Goal: Information Seeking & Learning: Find specific fact

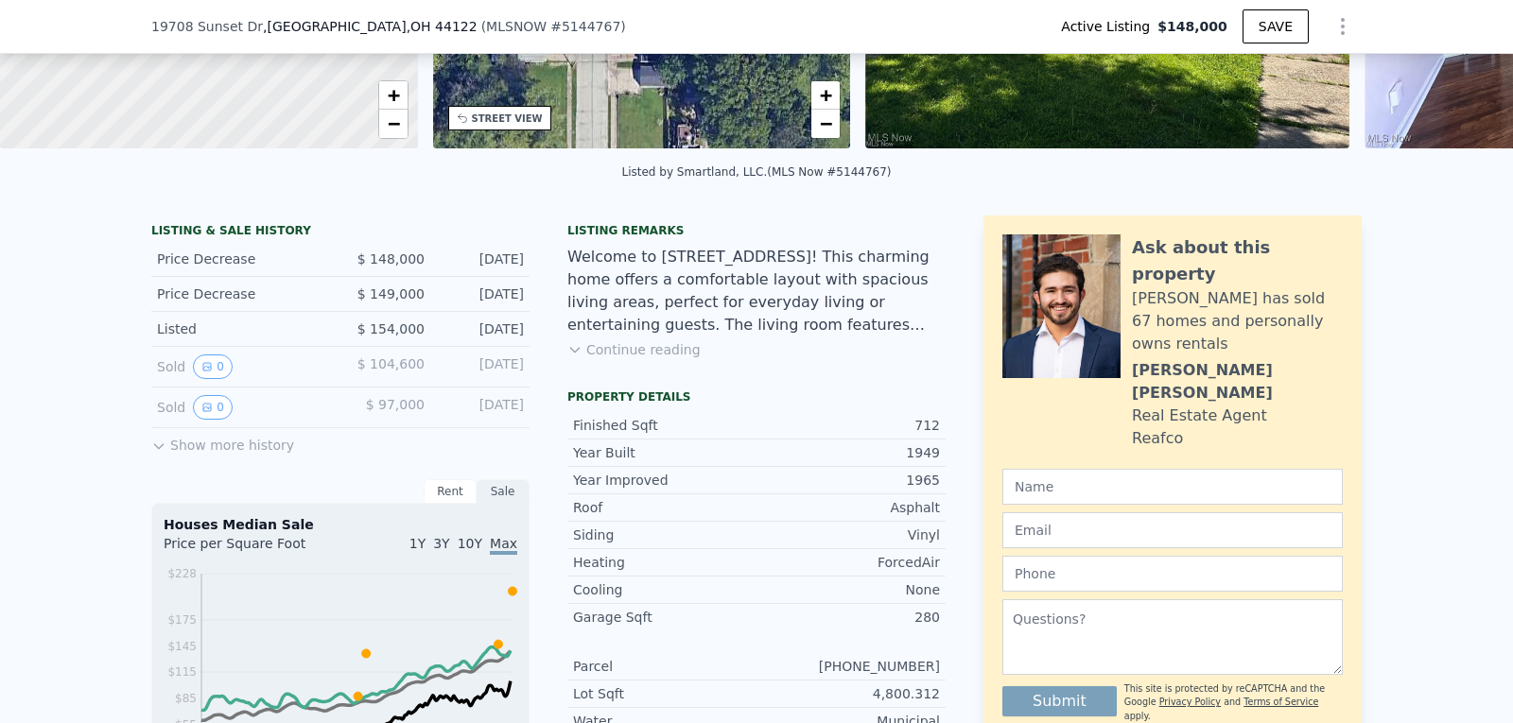
scroll to position [320, 0]
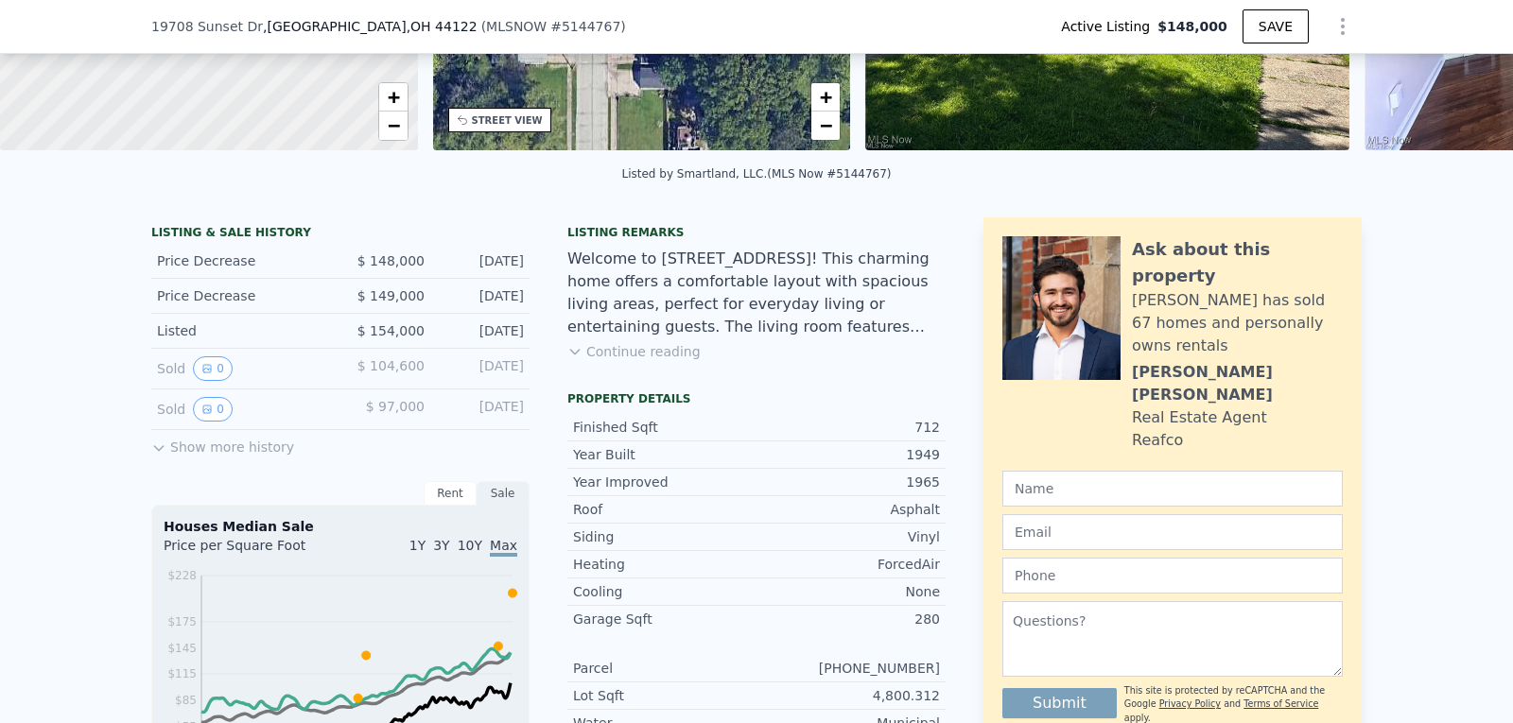
click at [170, 455] on button "Show more history" at bounding box center [222, 443] width 143 height 26
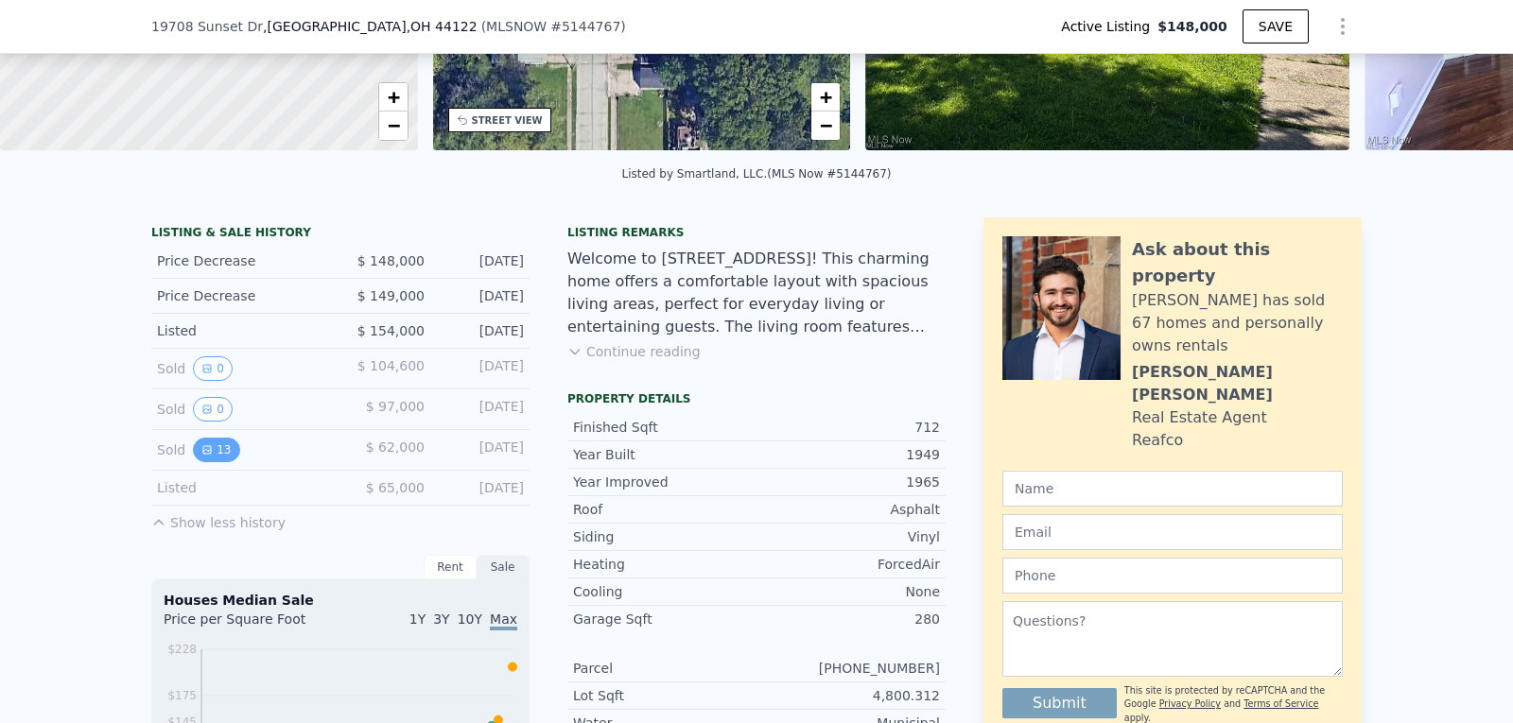
click at [213, 461] on button "13" at bounding box center [216, 450] width 46 height 25
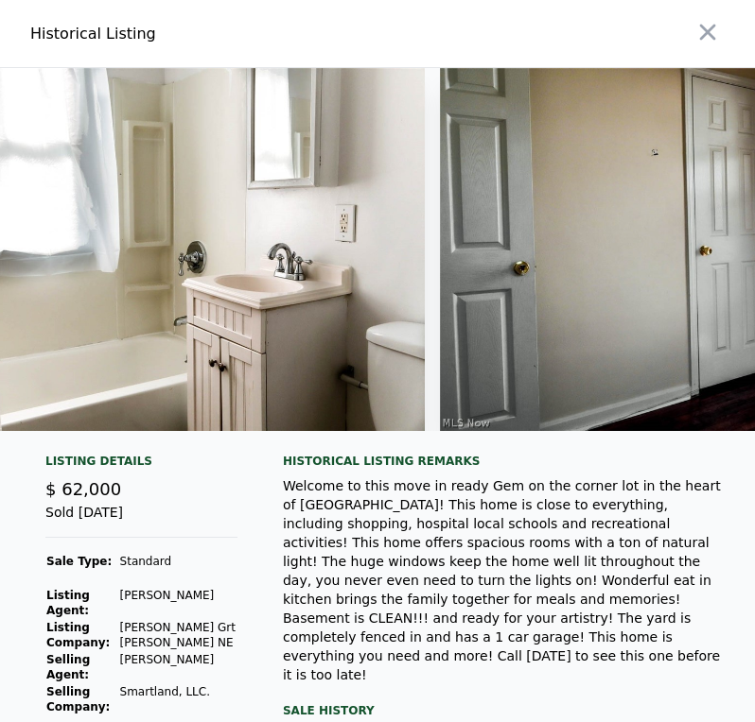
scroll to position [0, 3203]
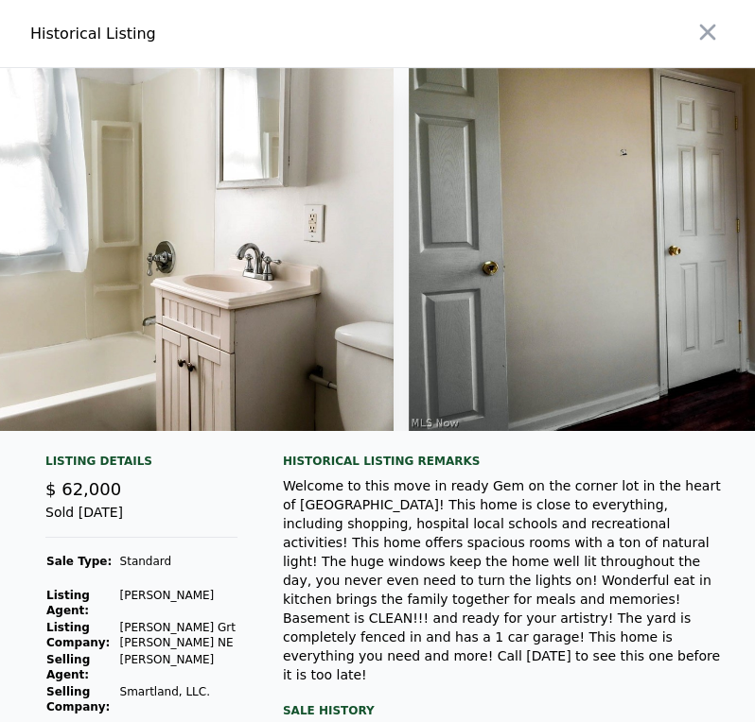
click at [269, 270] on img at bounding box center [135, 249] width 515 height 363
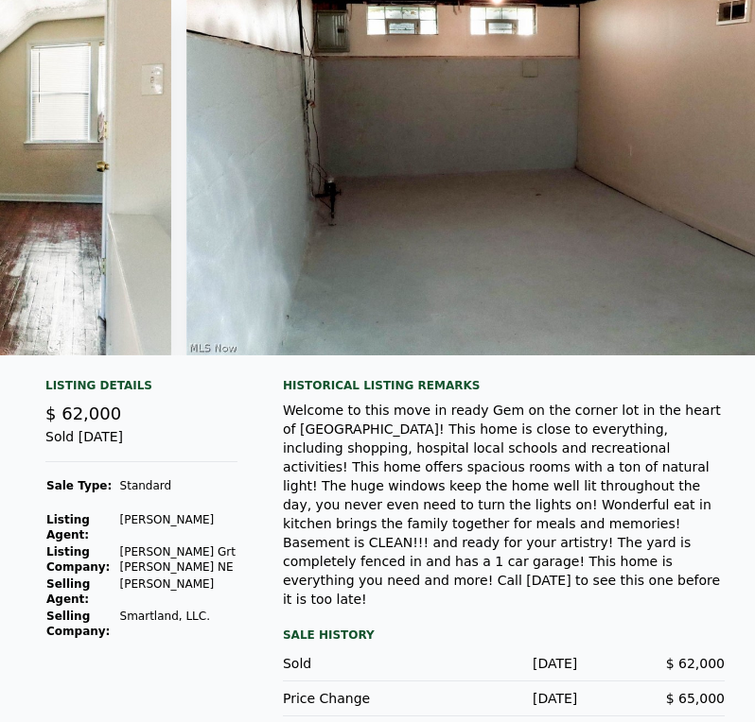
scroll to position [0, 0]
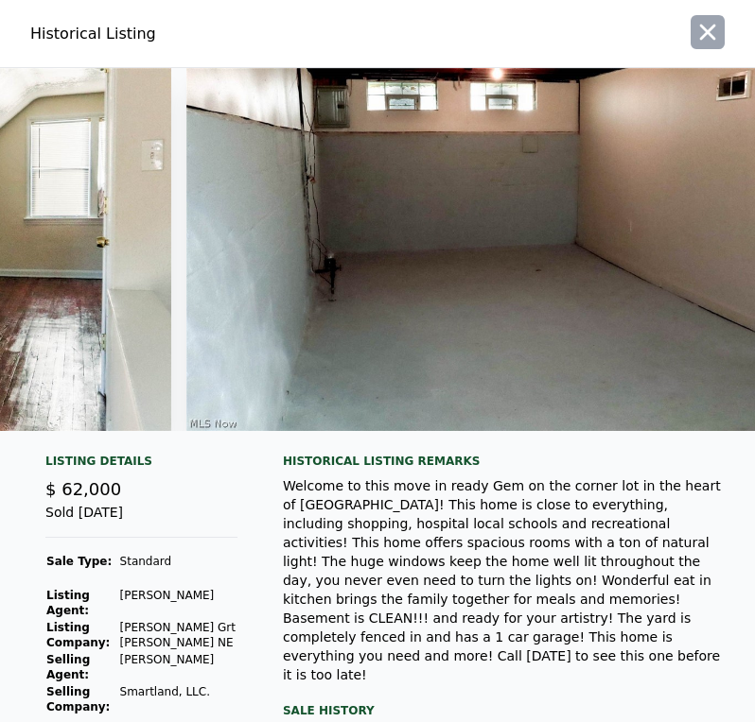
click at [694, 36] on icon "button" at bounding box center [707, 32] width 26 height 26
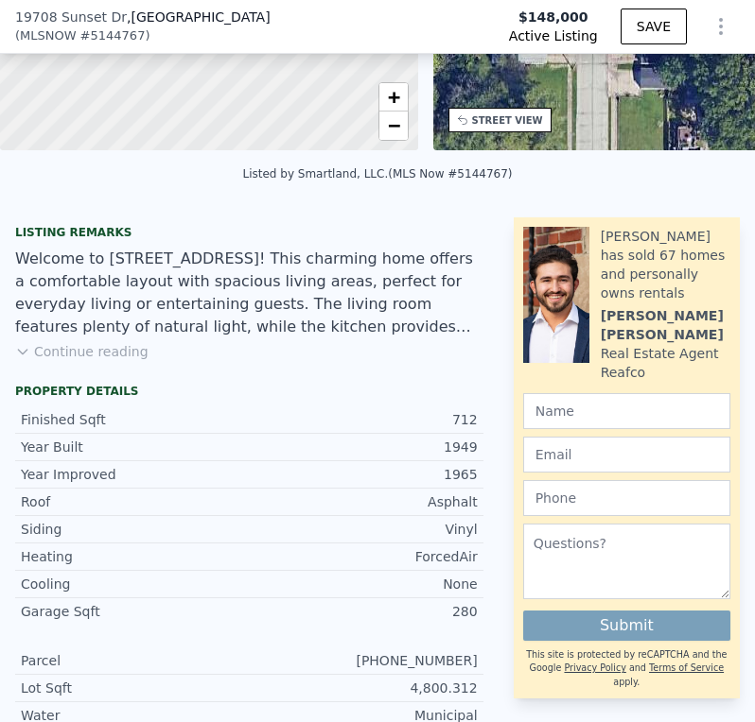
scroll to position [229, 0]
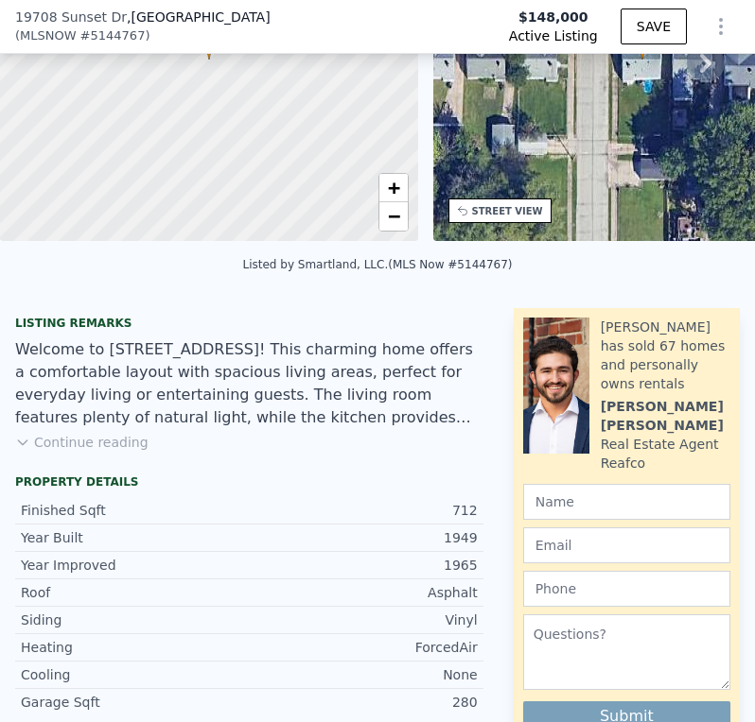
click at [107, 452] on button "Continue reading" at bounding box center [81, 442] width 133 height 19
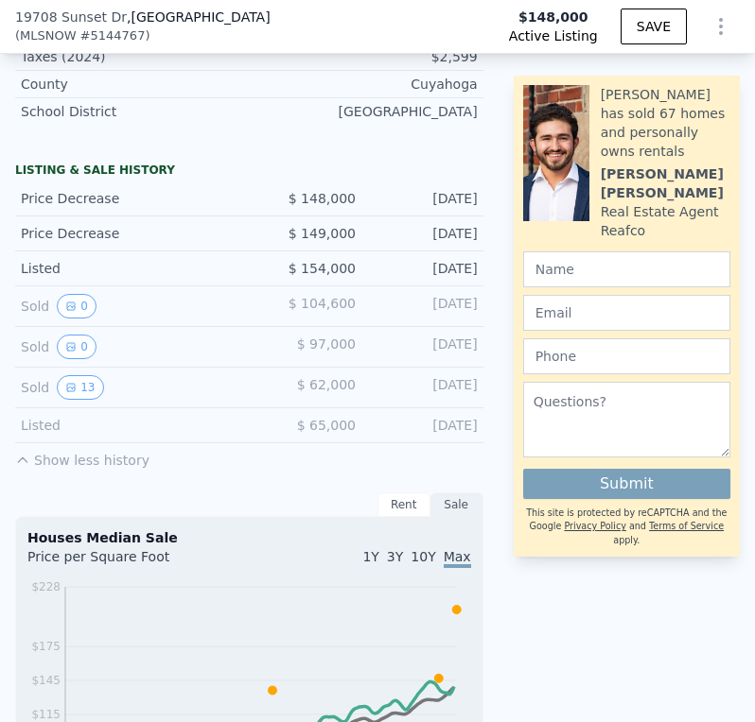
scroll to position [1248, 0]
click at [78, 293] on button "0" at bounding box center [77, 305] width 40 height 25
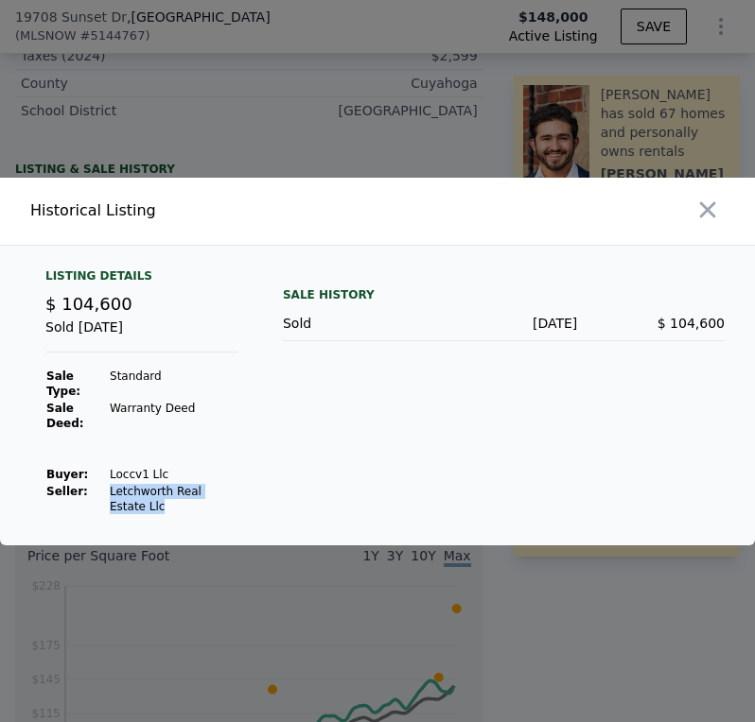
drag, startPoint x: 104, startPoint y: 489, endPoint x: 231, endPoint y: 475, distance: 127.5
click at [231, 483] on td "Letchworth Real Estate Llc" at bounding box center [173, 499] width 129 height 32
copy td "Letchworth Real Estate Llc"
drag, startPoint x: 106, startPoint y: 466, endPoint x: 165, endPoint y: 463, distance: 59.6
click at [165, 466] on td "Loccv1 Llc" at bounding box center [173, 474] width 129 height 17
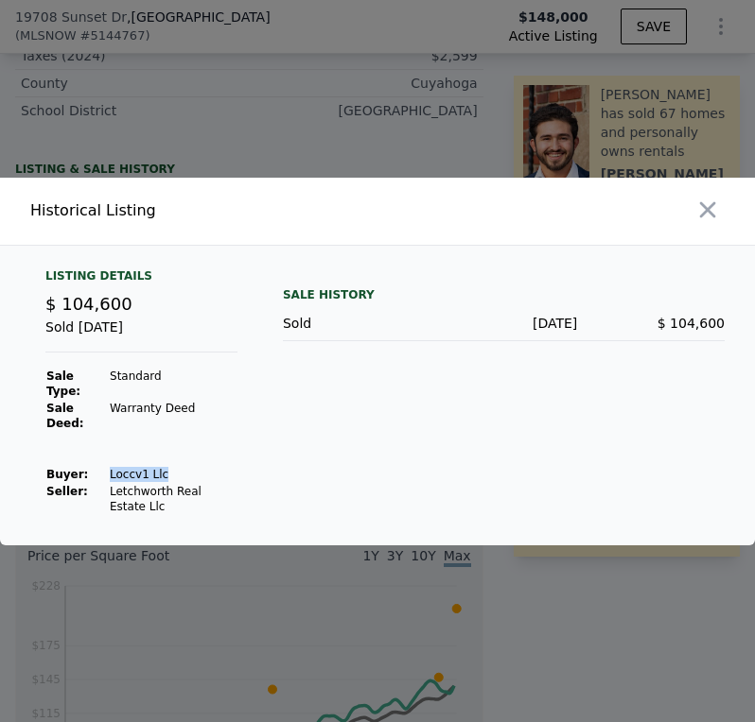
copy td "Loccv1 Llc"
click at [698, 217] on button "button" at bounding box center [707, 210] width 34 height 34
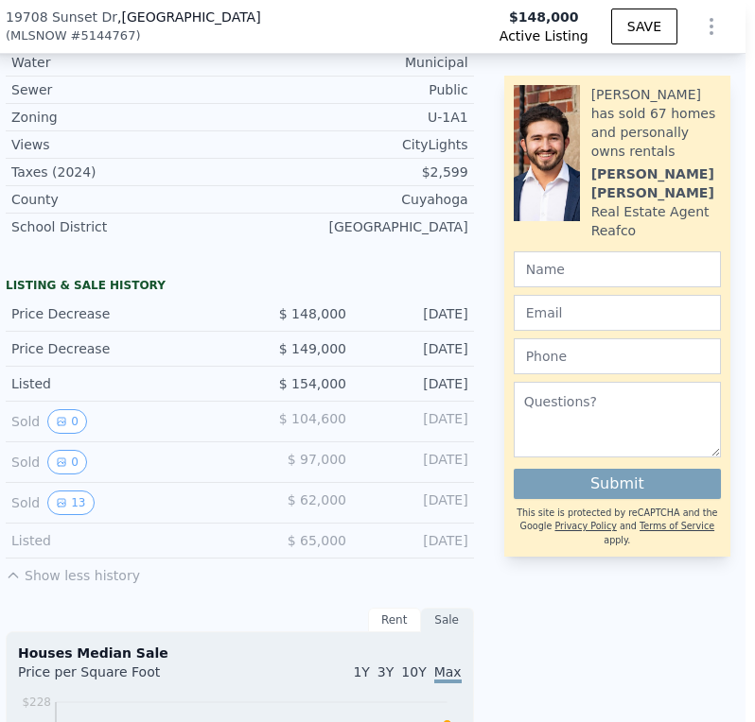
scroll to position [1133, 9]
